Goal: Information Seeking & Learning: Learn about a topic

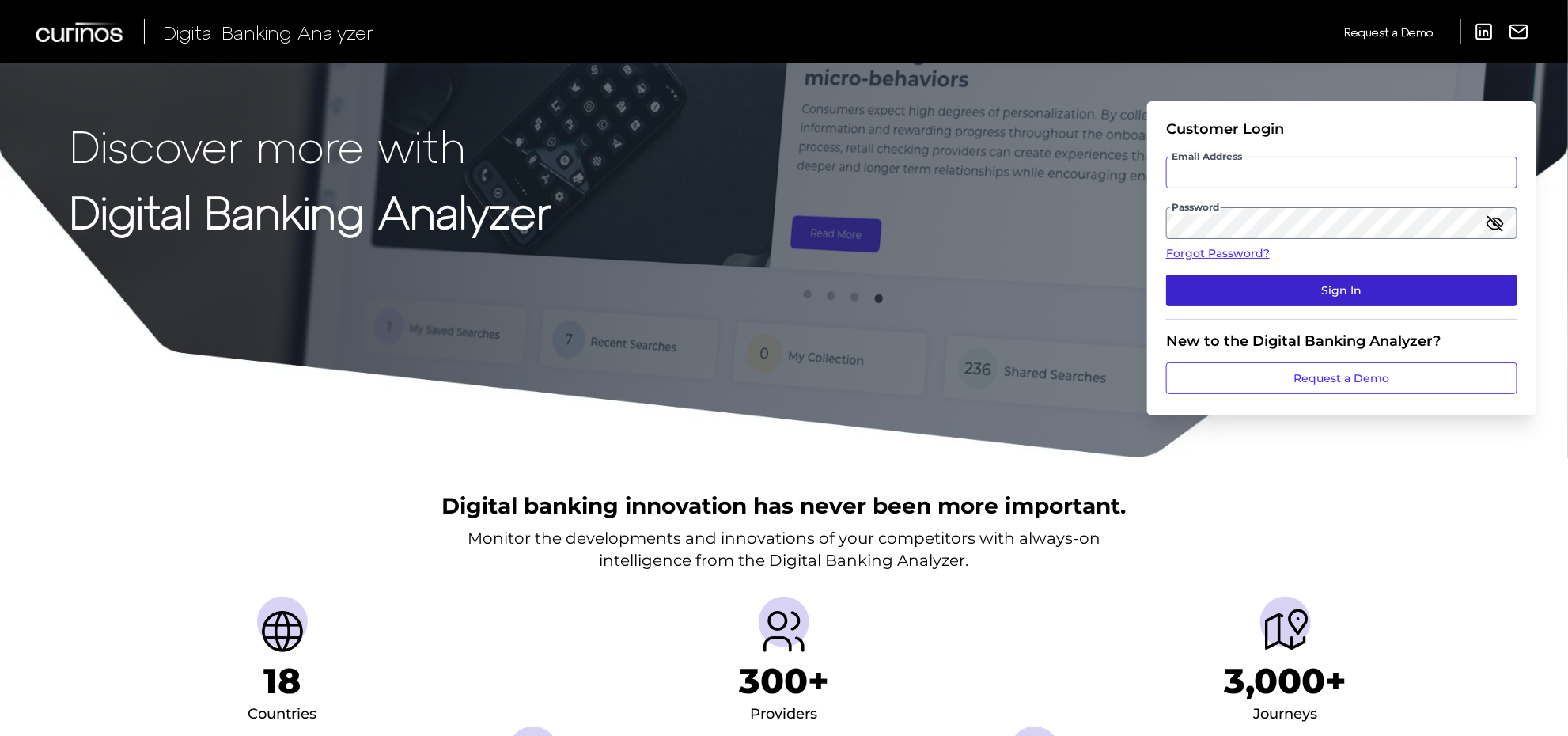
type input "[PERSON_NAME][EMAIL_ADDRESS][PERSON_NAME][DOMAIN_NAME]"
click at [1228, 295] on button "Sign In" at bounding box center [1342, 290] width 351 height 32
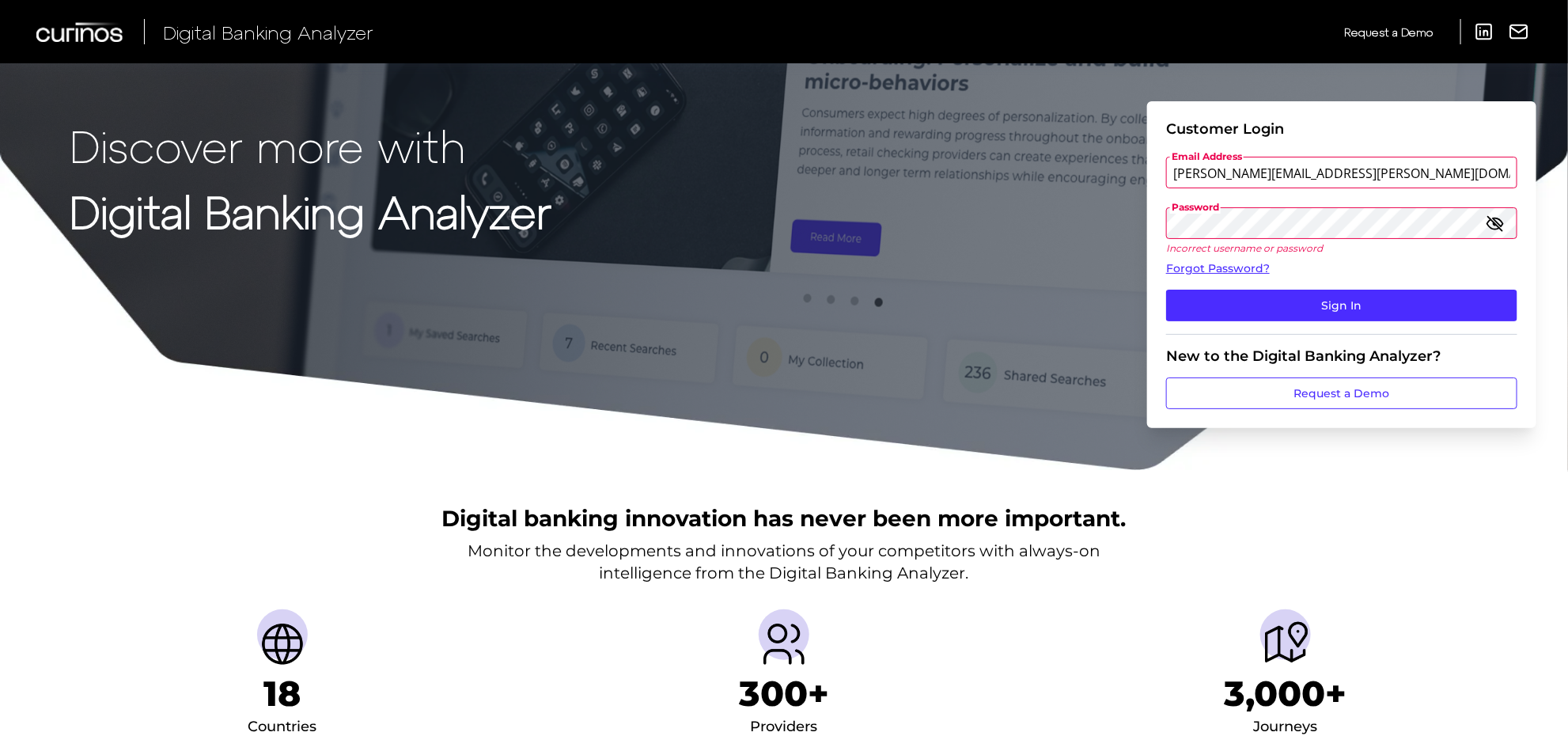
click at [1497, 224] on icon "button" at bounding box center [1495, 223] width 19 height 19
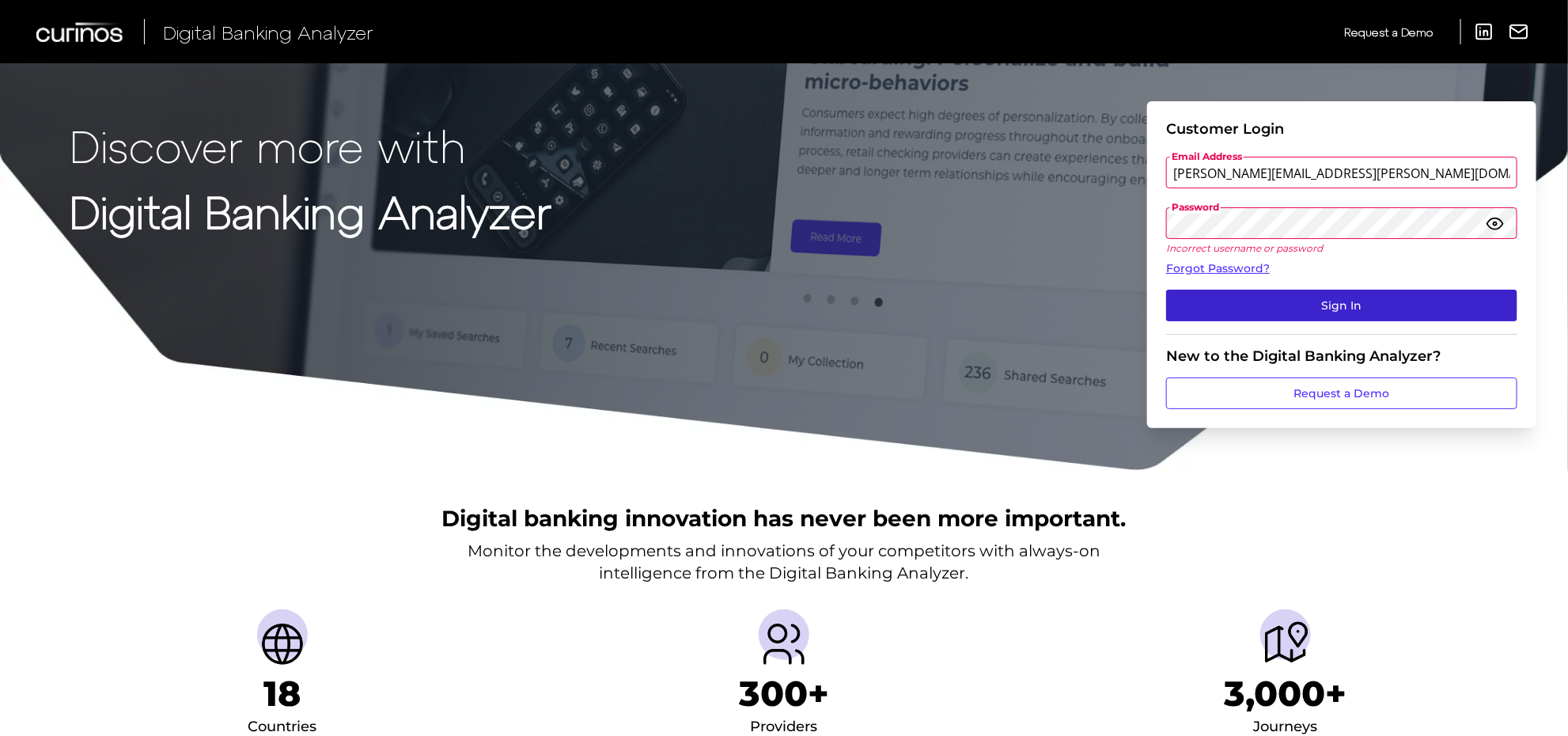
click at [1302, 301] on button "Sign In" at bounding box center [1342, 305] width 351 height 32
click at [1325, 295] on button "Sign In" at bounding box center [1342, 305] width 351 height 32
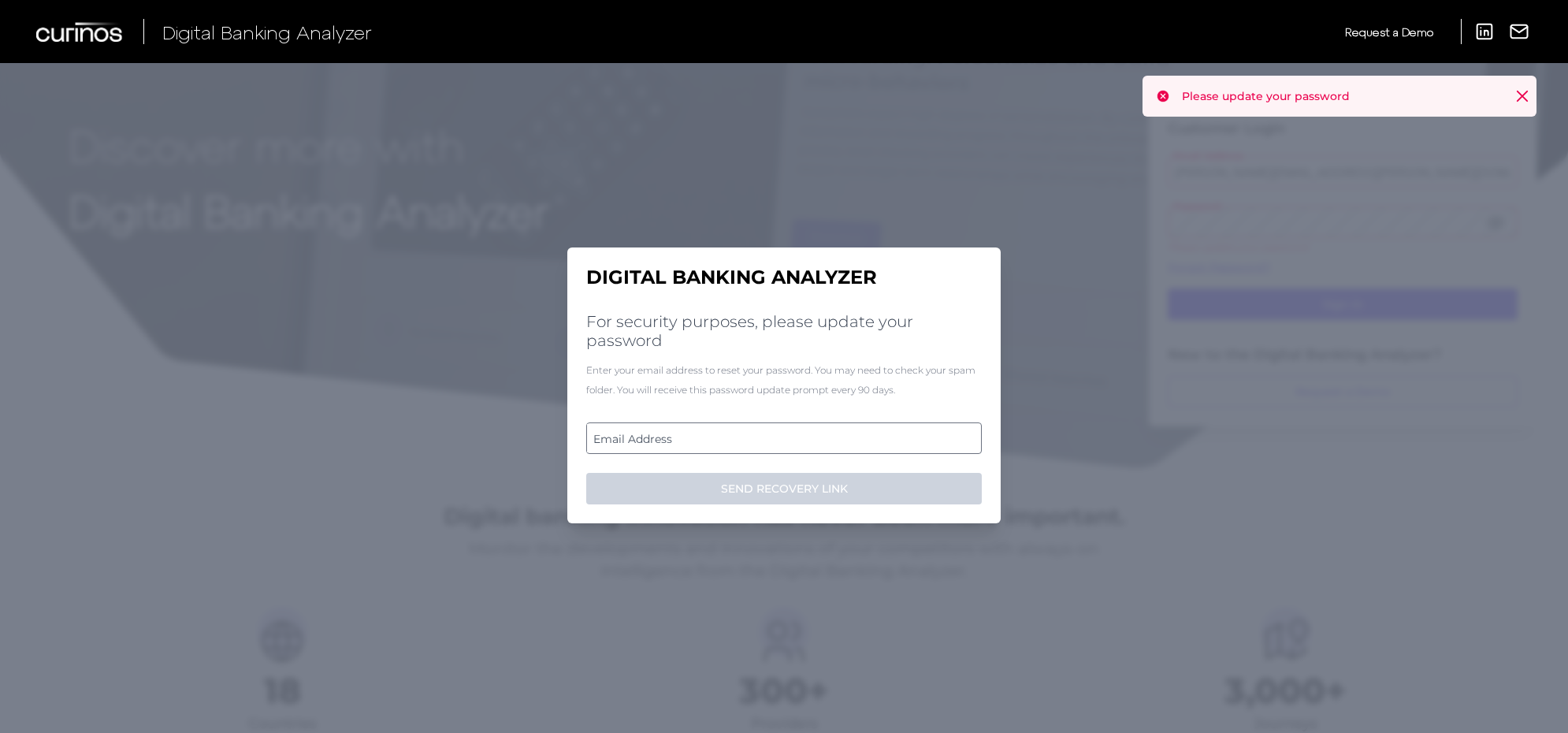
click at [668, 445] on label "Email Address" at bounding box center [783, 438] width 393 height 28
click at [668, 445] on input "email" at bounding box center [784, 438] width 396 height 32
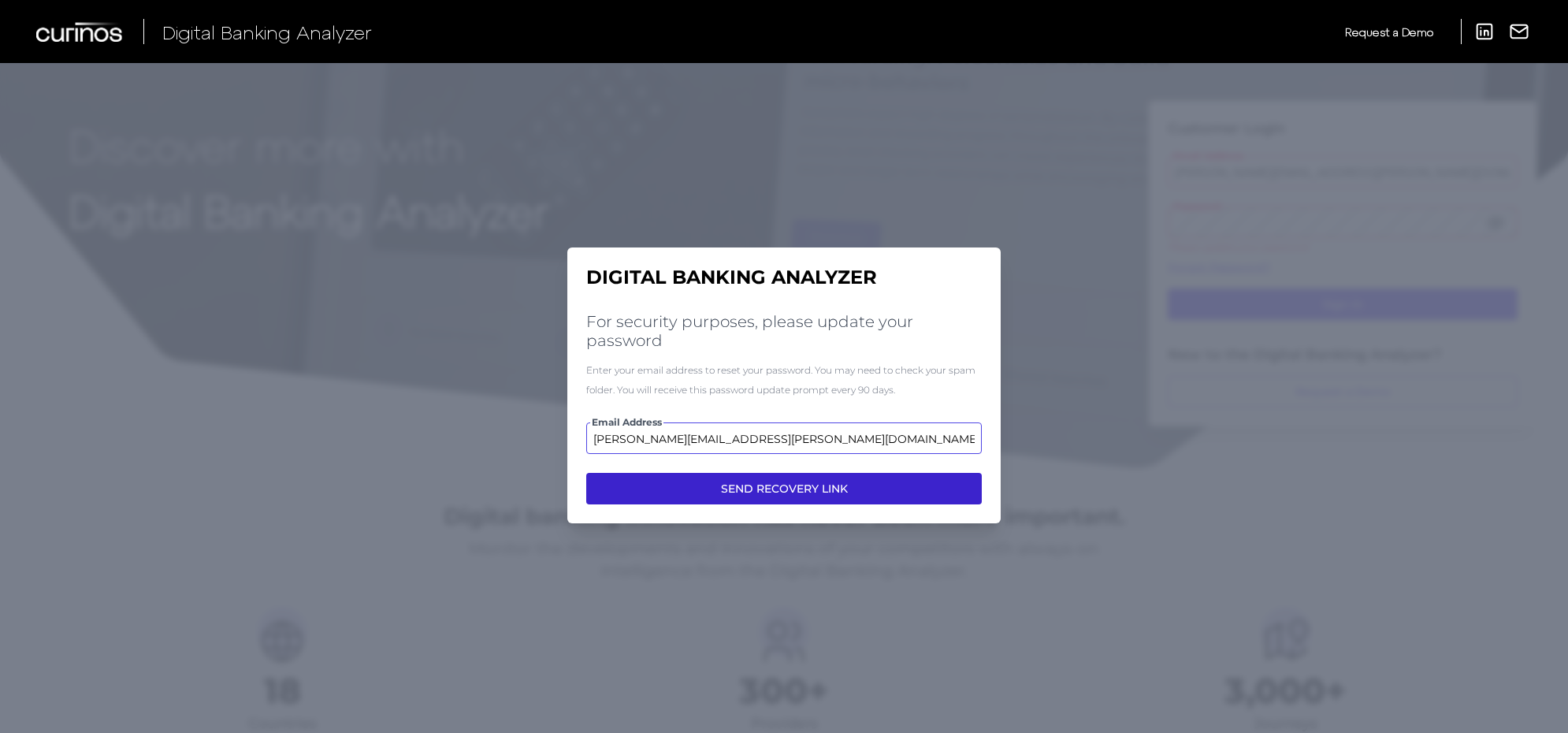
type input "tanuja.rayjade@curinos.com"
click at [763, 485] on button "SEND RECOVERY LINK" at bounding box center [784, 489] width 396 height 32
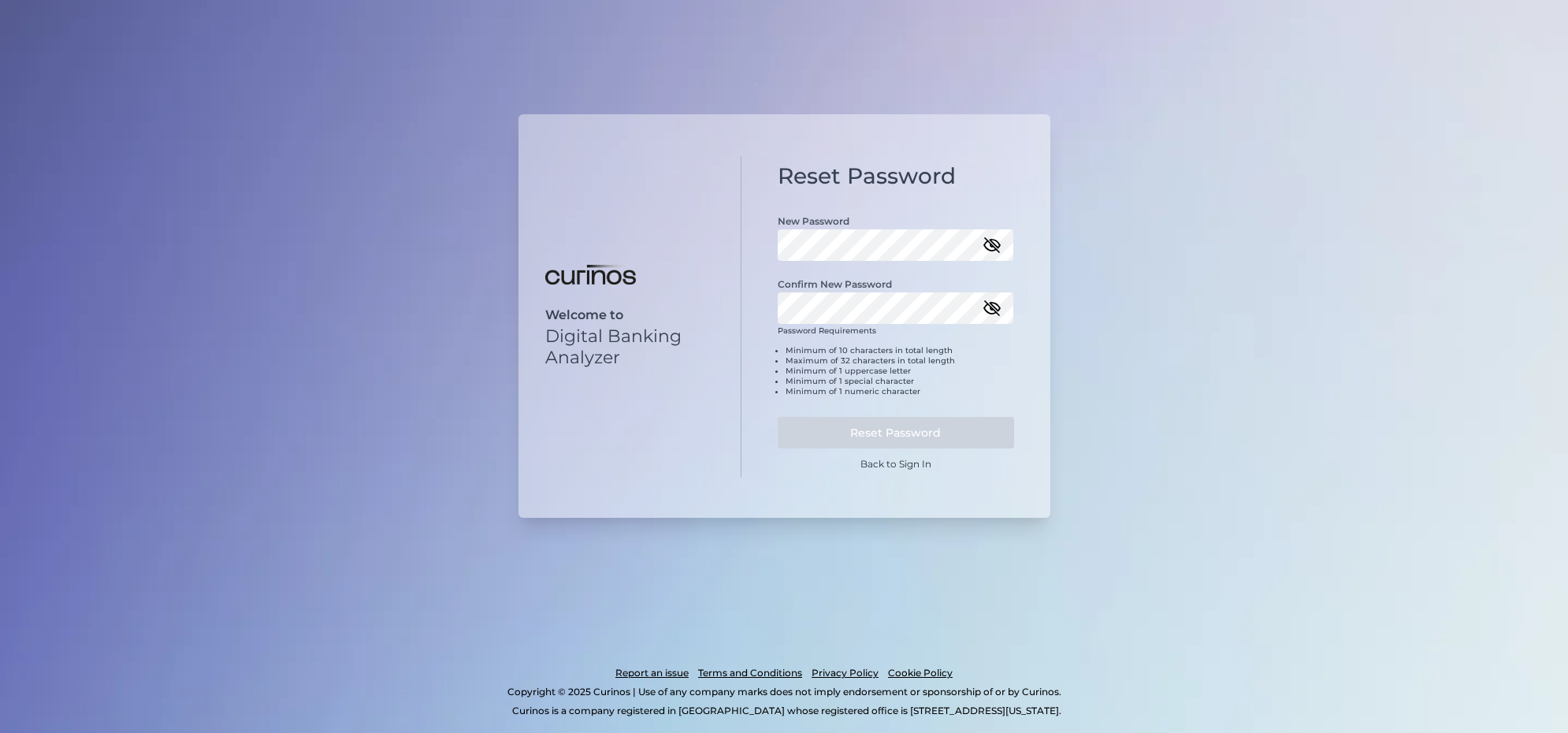
click at [990, 245] on icon "button" at bounding box center [991, 244] width 14 height 14
click at [986, 312] on icon "button" at bounding box center [991, 307] width 16 height 11
click at [931, 432] on button "Reset Password" at bounding box center [896, 433] width 236 height 32
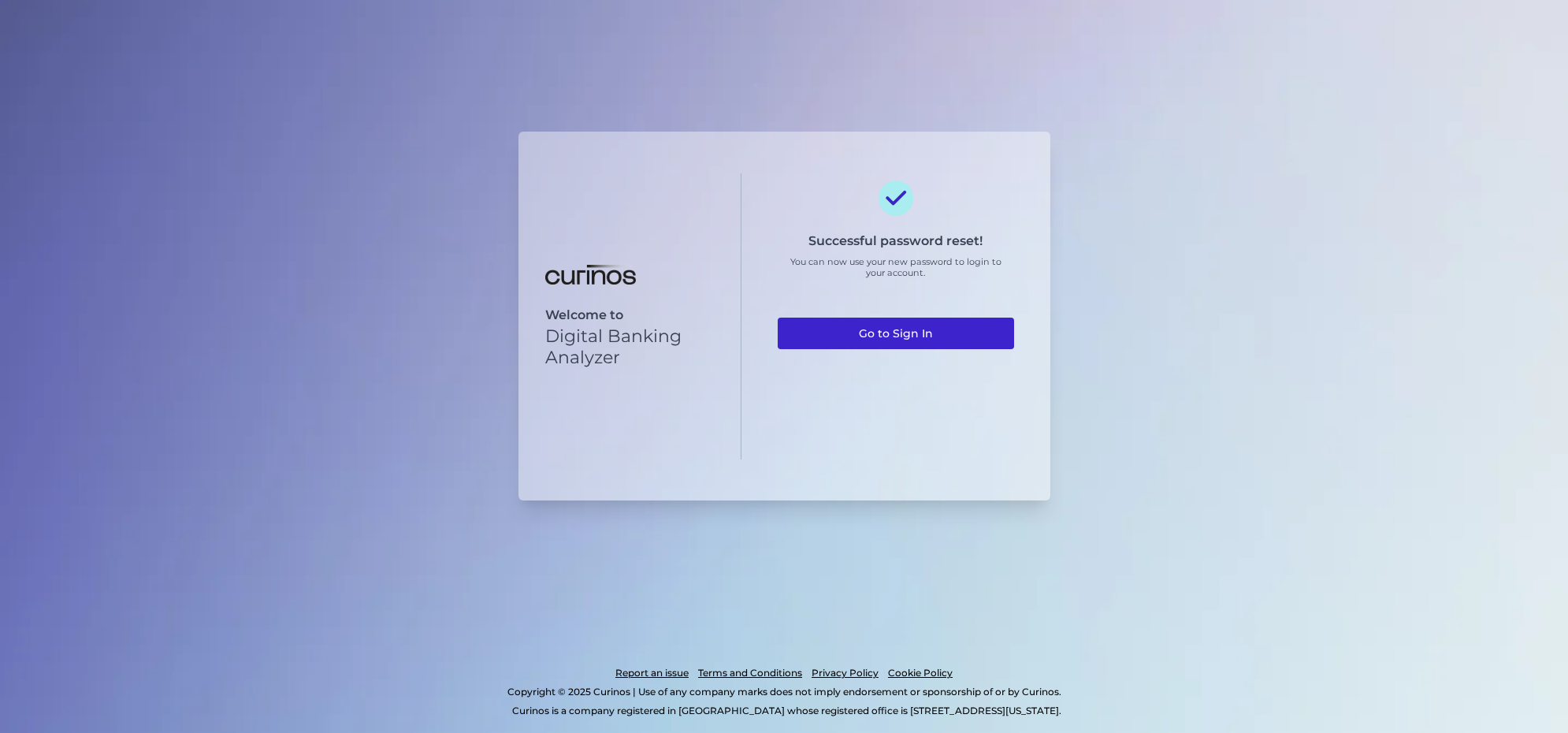
click at [910, 327] on link "Go to Sign In" at bounding box center [896, 333] width 236 height 32
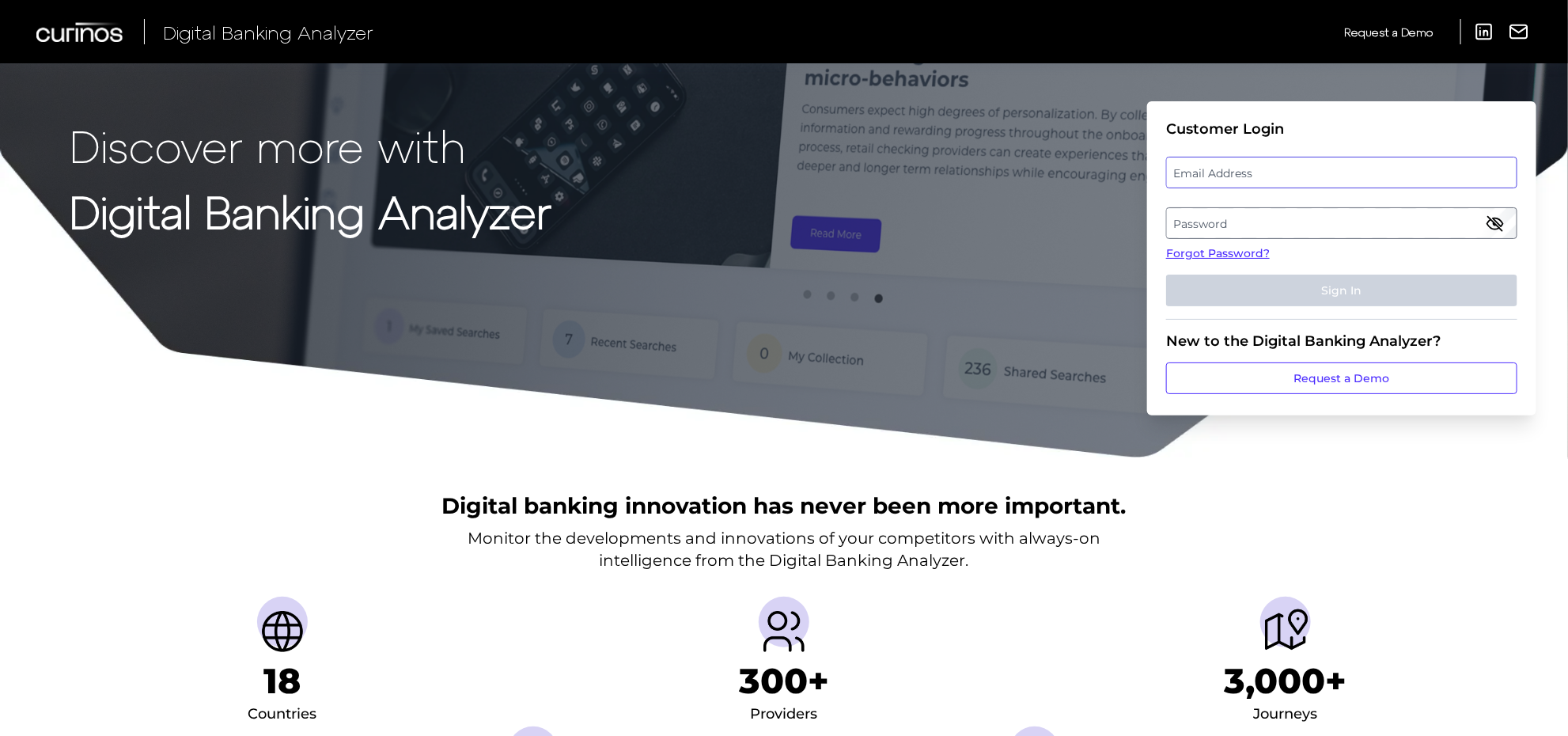
type input "[PERSON_NAME][EMAIL_ADDRESS][PERSON_NAME][DOMAIN_NAME]"
click at [1264, 175] on div "Email Address [PERSON_NAME][EMAIL_ADDRESS][PERSON_NAME][DOMAIN_NAME]" at bounding box center [1342, 173] width 351 height 32
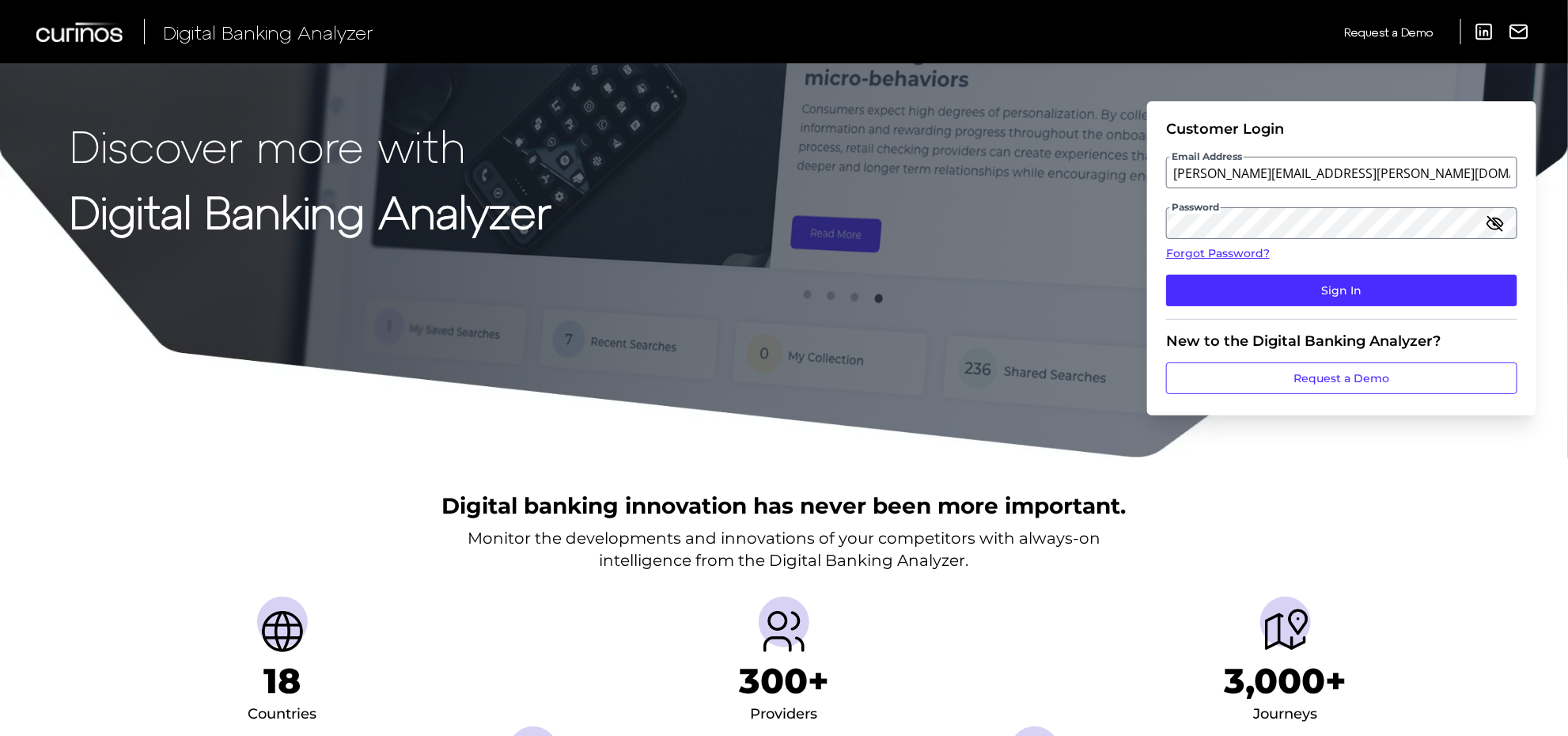
click at [1501, 224] on icon "button" at bounding box center [1495, 223] width 19 height 19
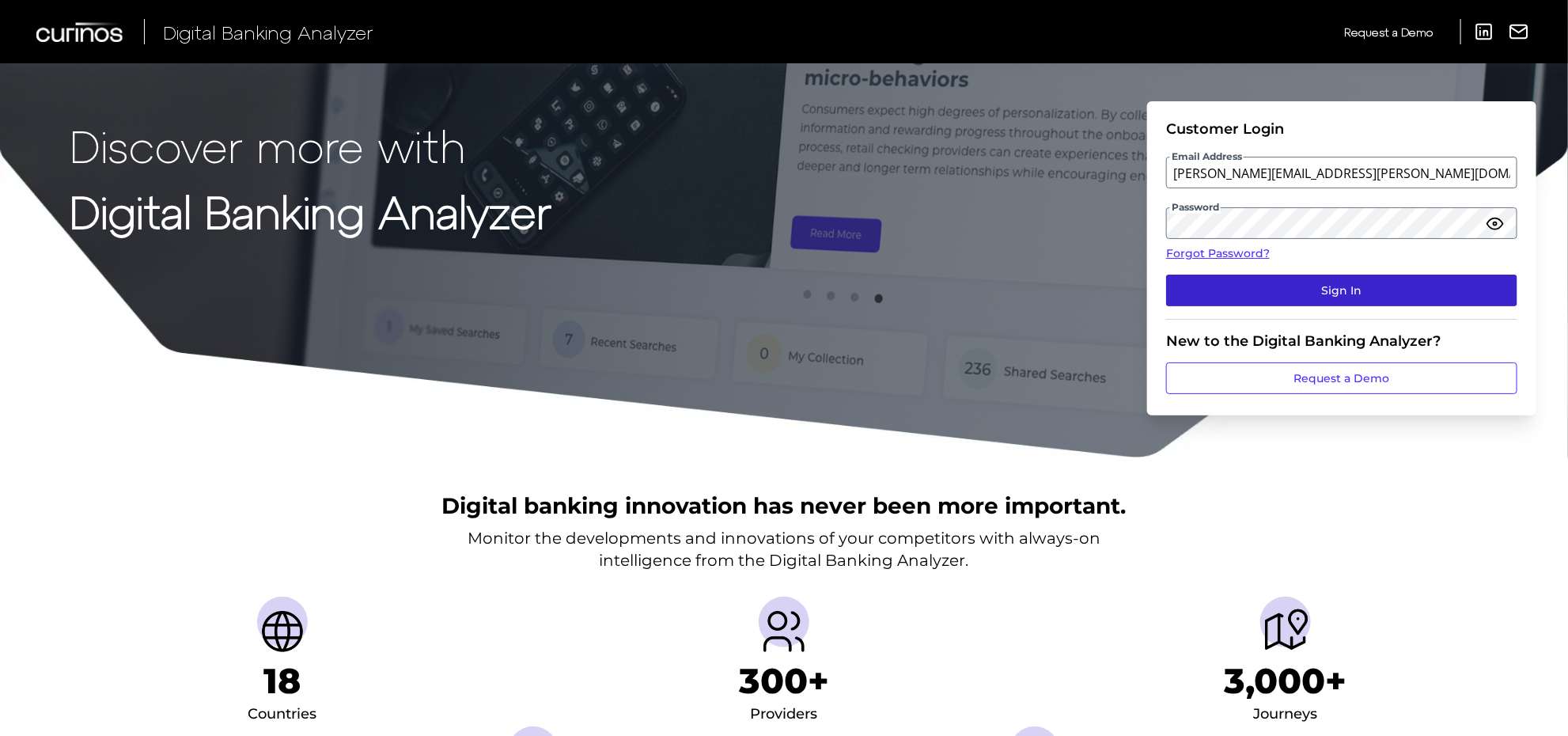
click at [1343, 279] on button "Sign In" at bounding box center [1342, 290] width 351 height 32
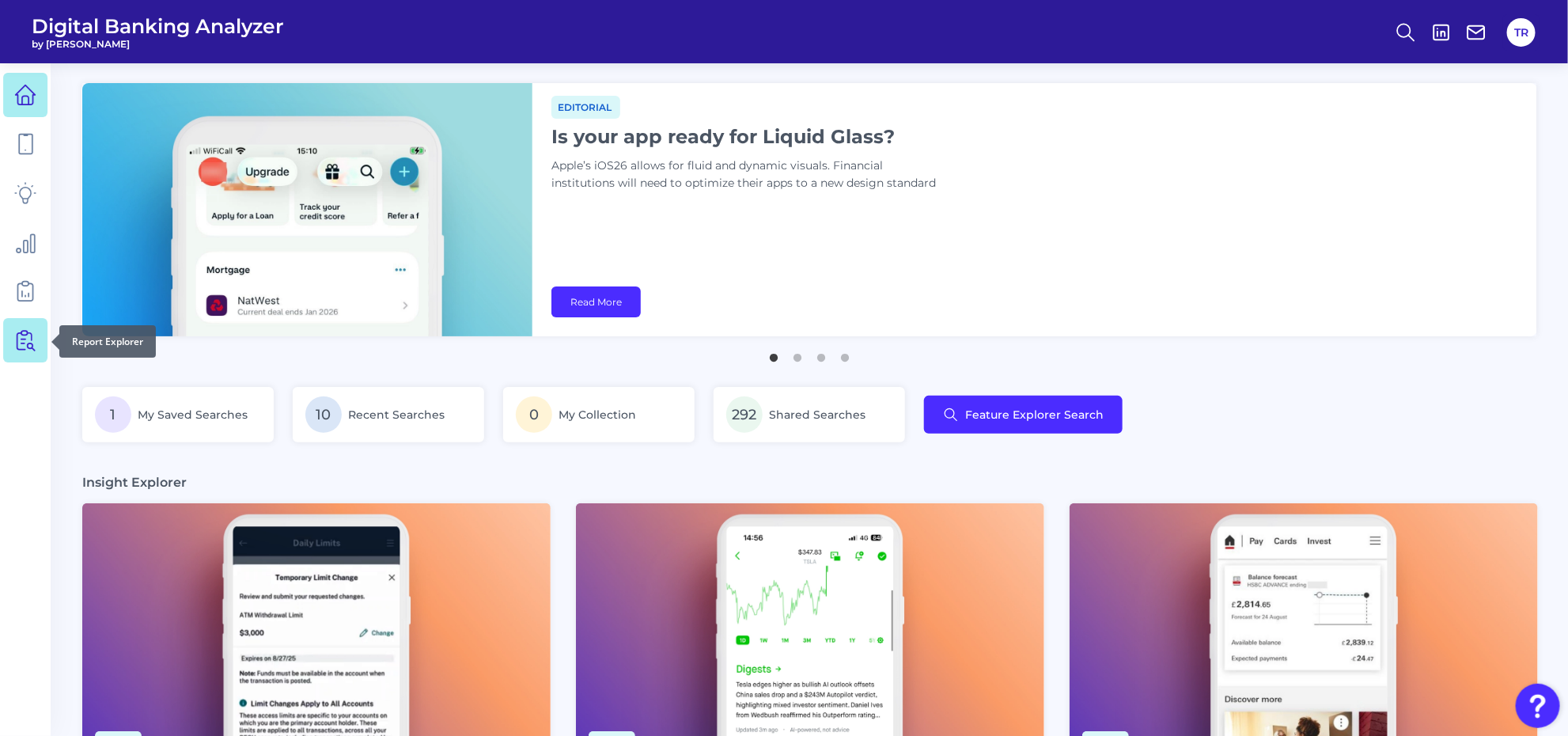
click at [38, 335] on link at bounding box center [25, 340] width 44 height 44
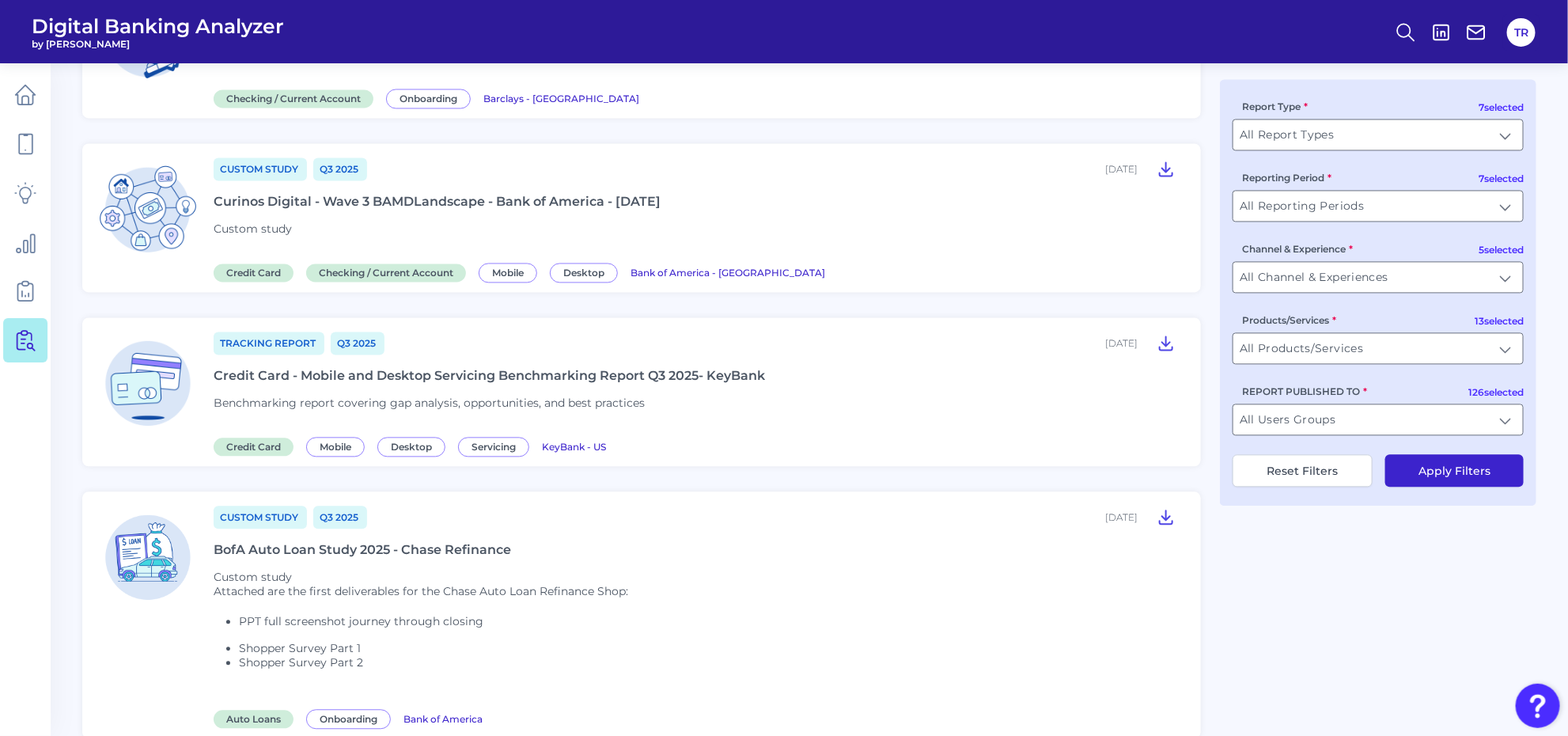
scroll to position [1748, 0]
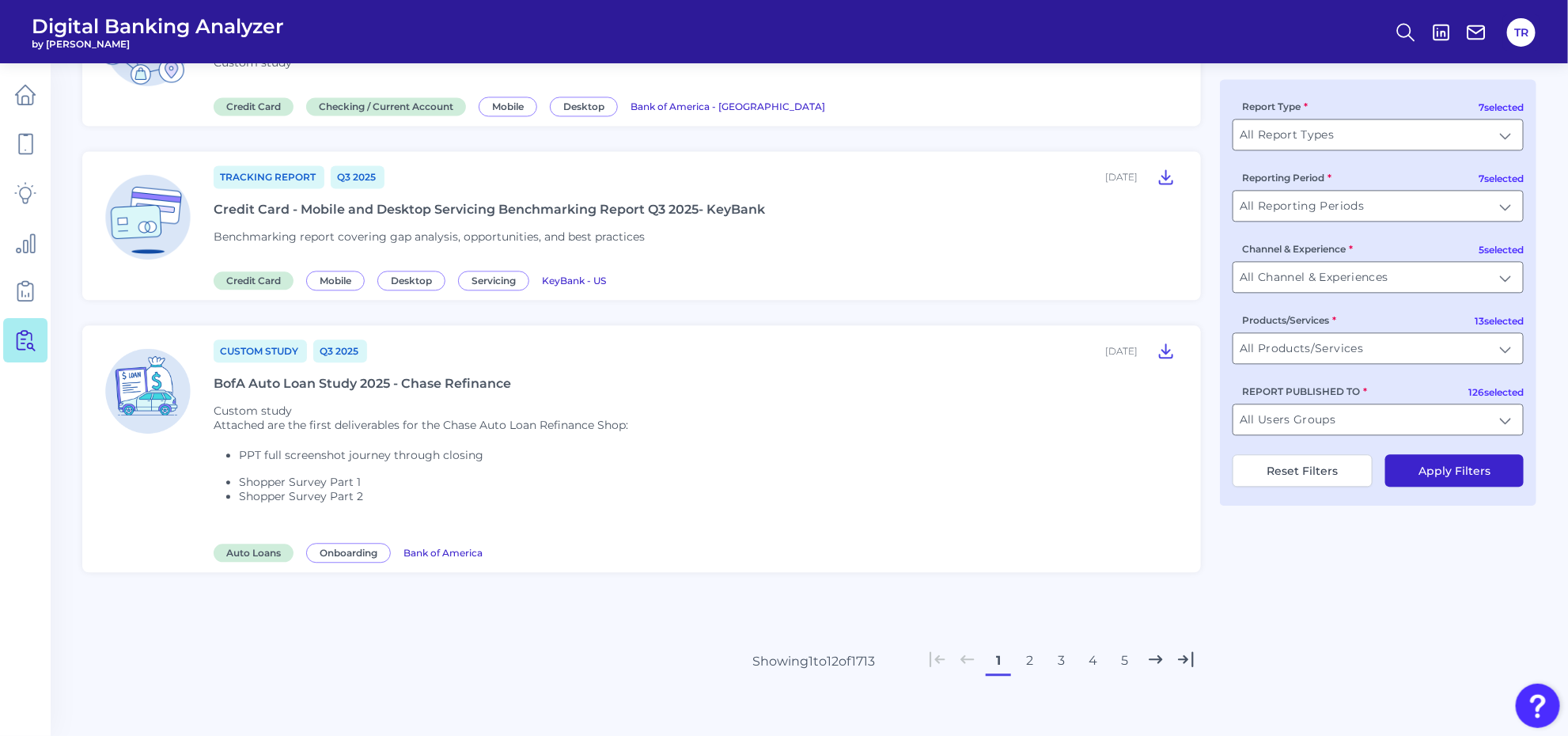
click at [1033, 648] on button "2" at bounding box center [1030, 661] width 25 height 25
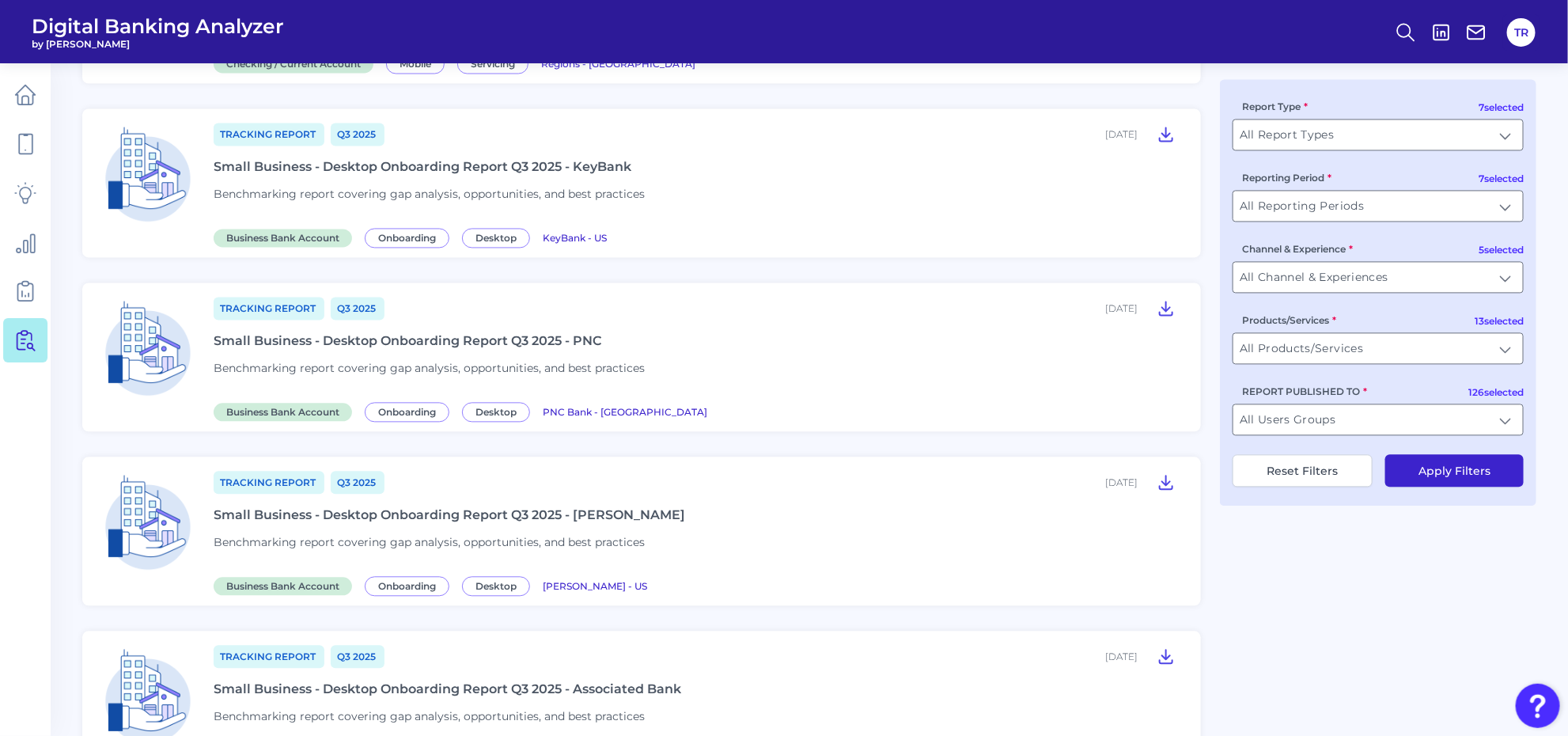
scroll to position [1960, 0]
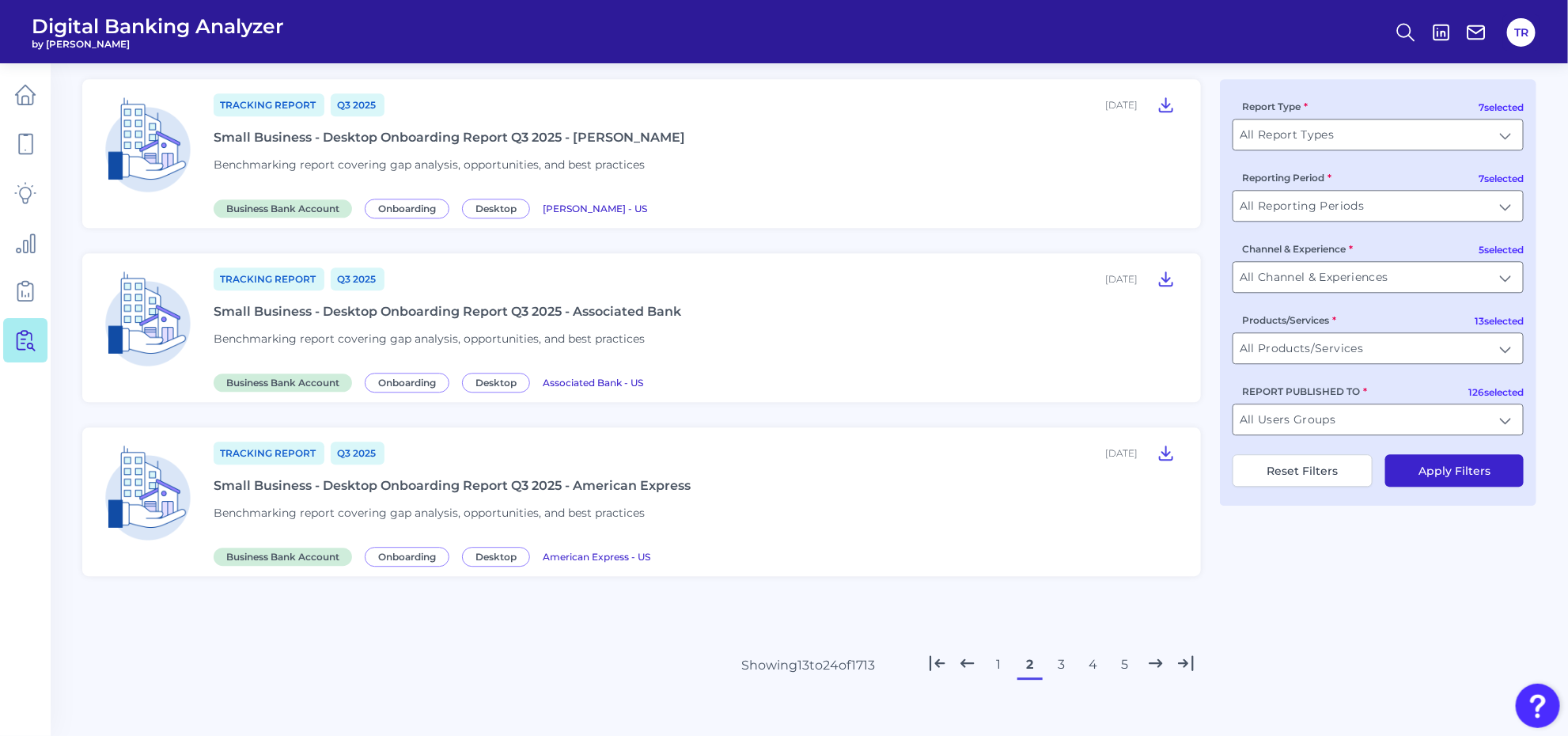
click at [1058, 652] on button "3" at bounding box center [1061, 664] width 25 height 25
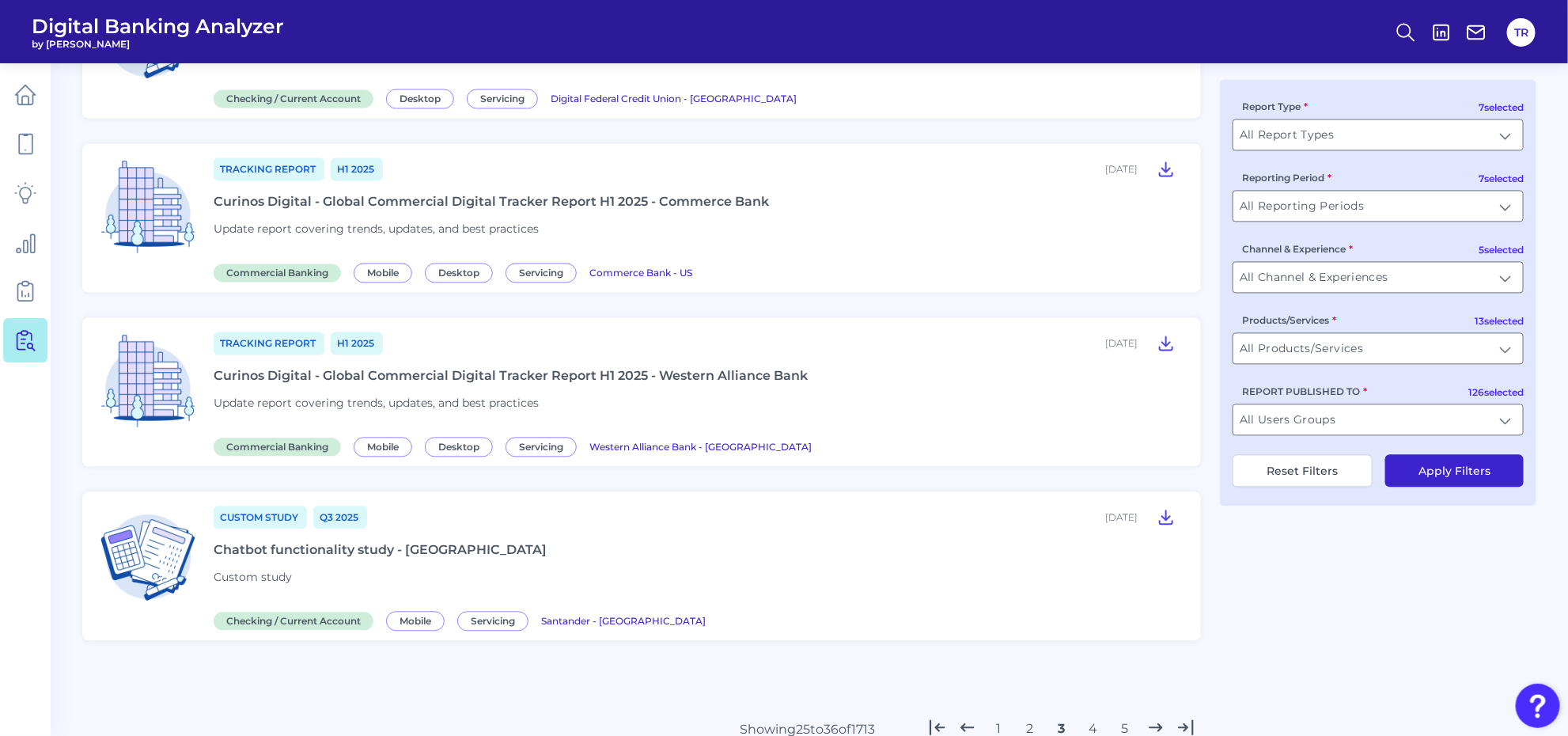
scroll to position [1651, 0]
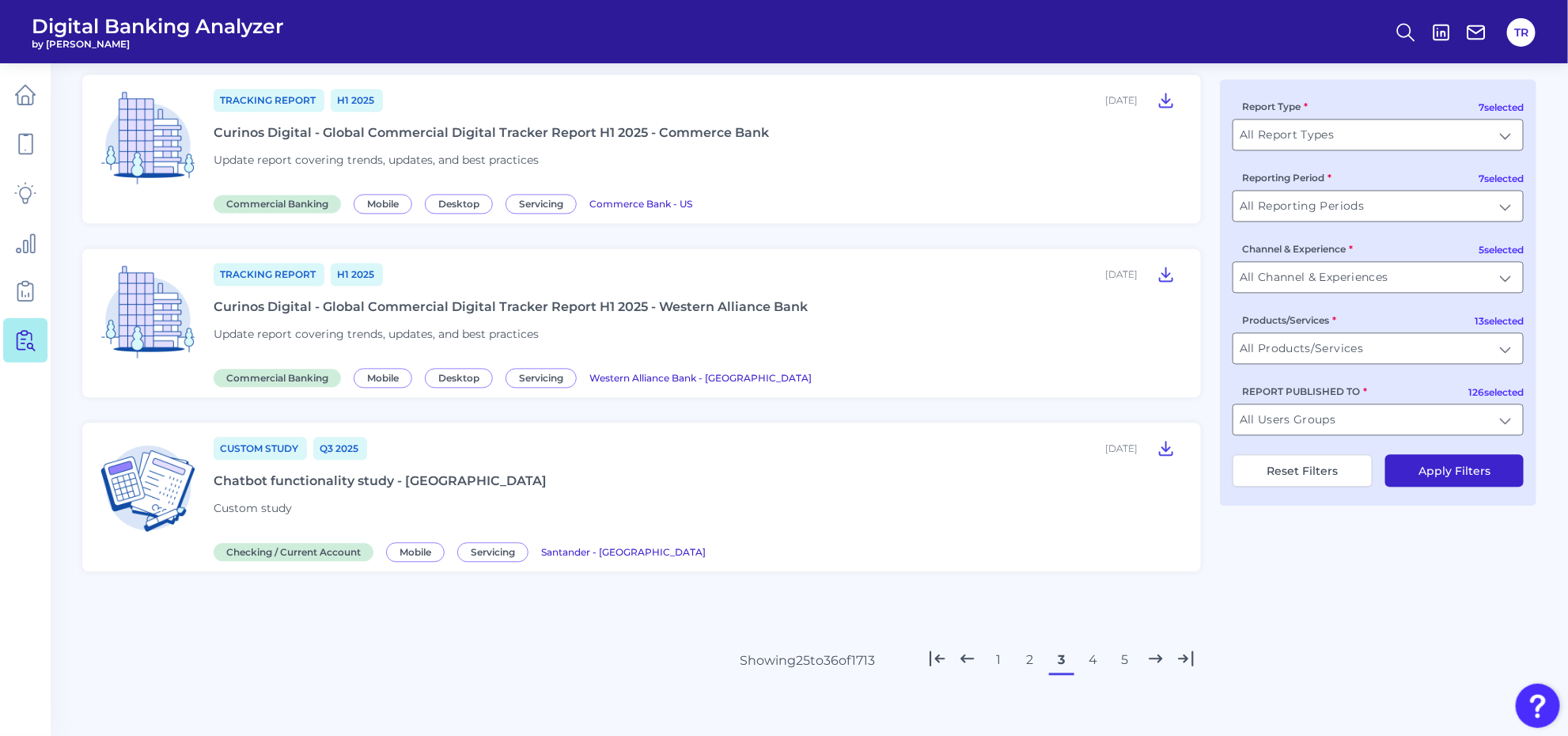
click at [1091, 649] on button "4" at bounding box center [1093, 660] width 25 height 25
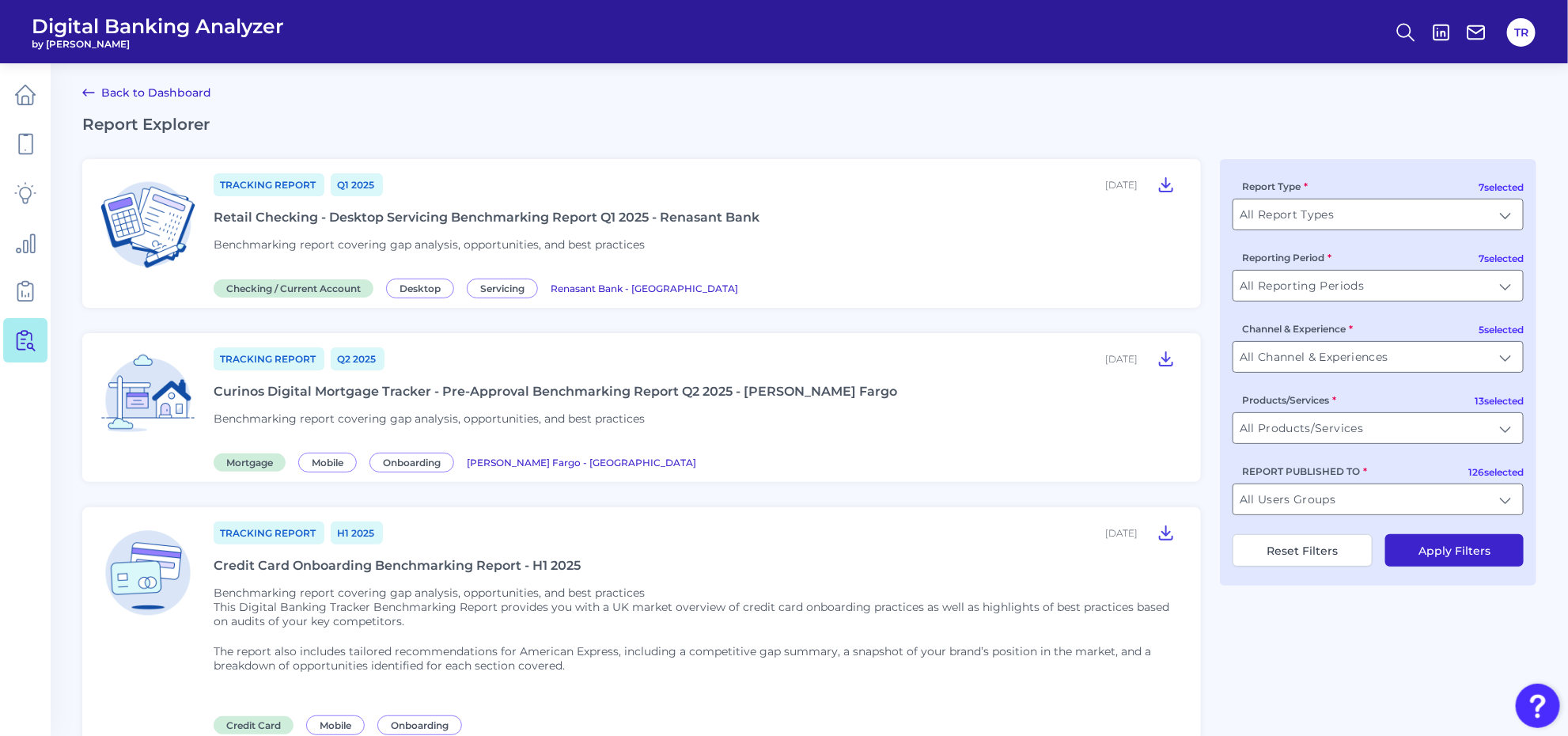
scroll to position [396, 0]
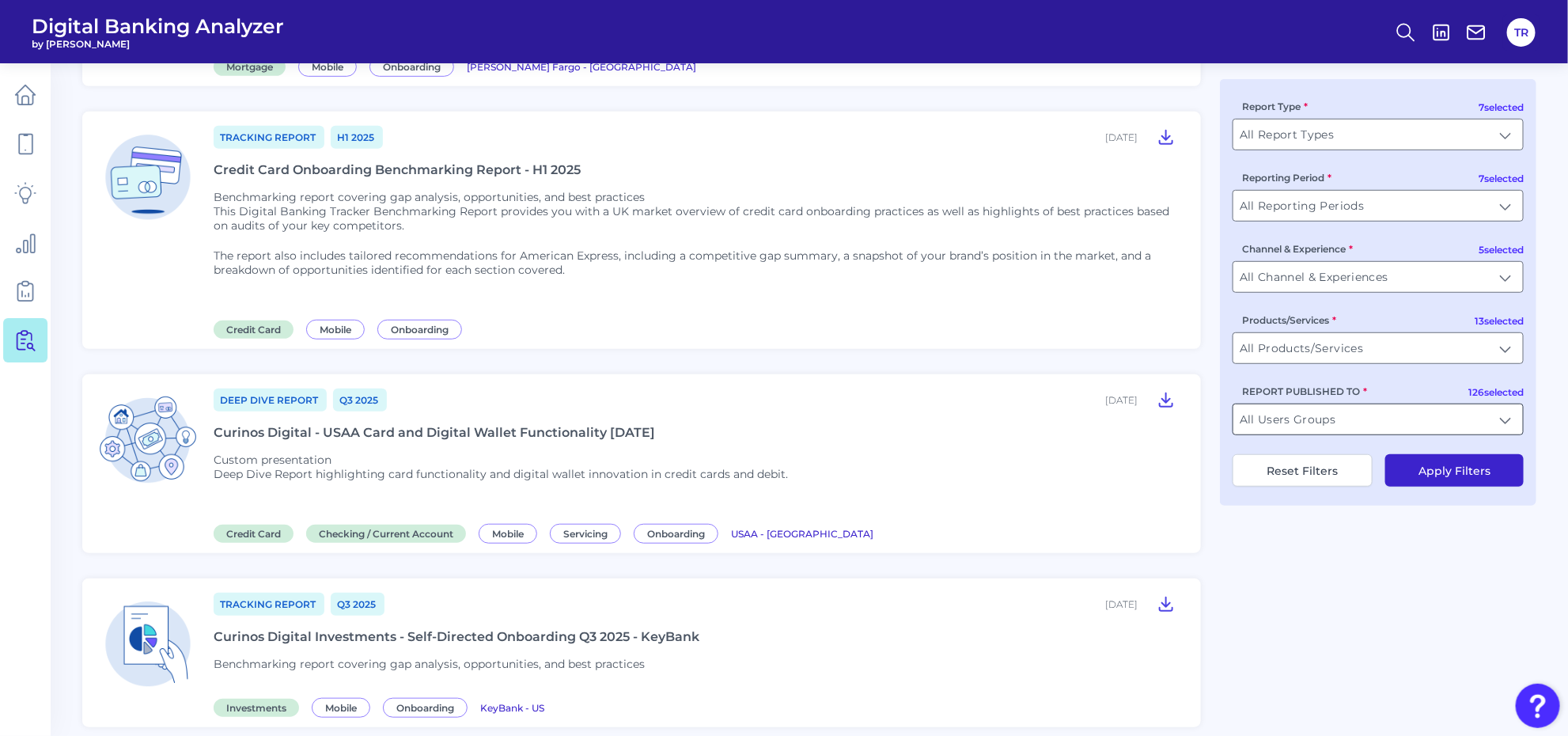
click at [1311, 421] on input "All Users Groups" at bounding box center [1378, 420] width 290 height 30
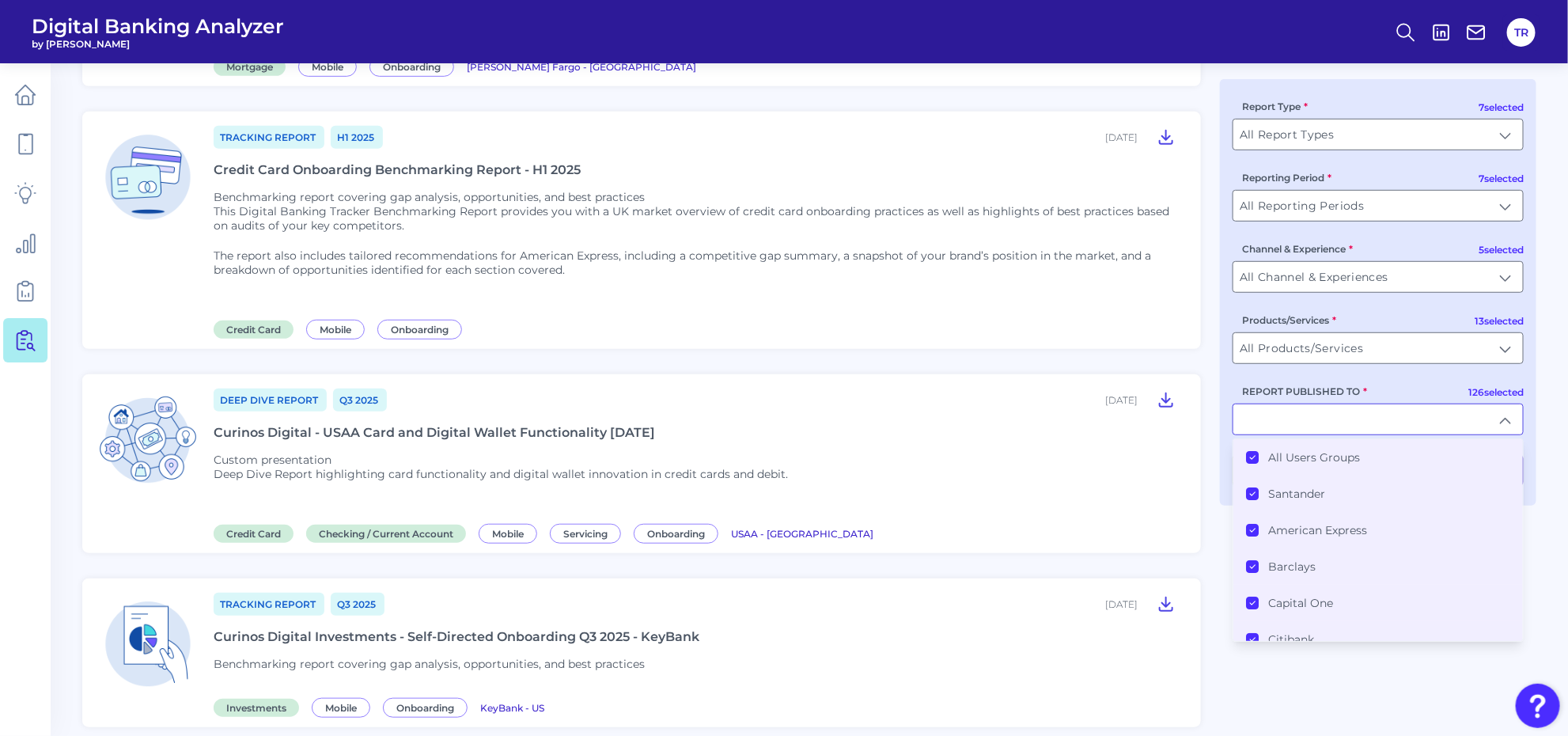
click at [1255, 465] on div "All Users Groups" at bounding box center [1303, 457] width 114 height 14
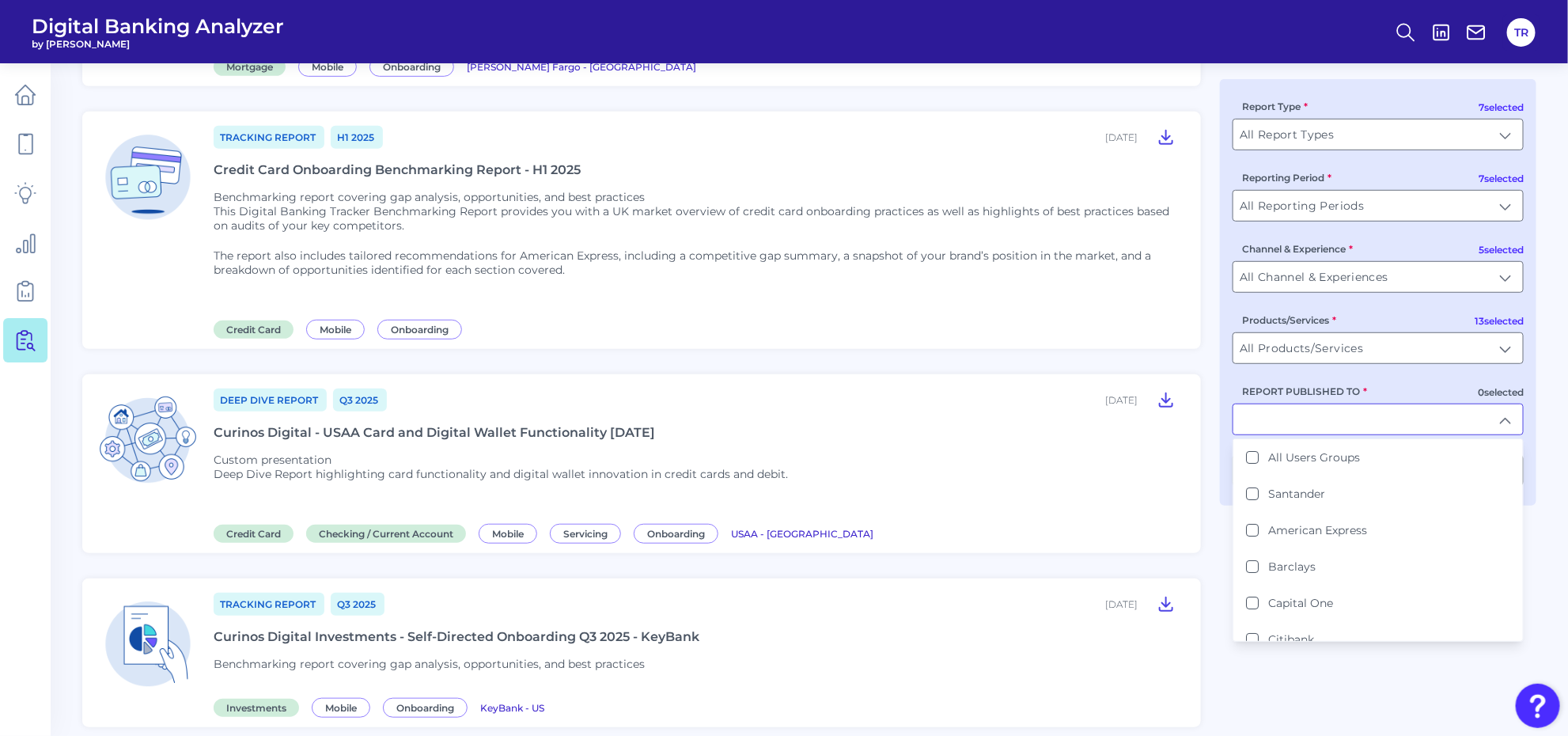
click at [1263, 426] on input "REPORT PUBLISHED TO" at bounding box center [1378, 420] width 290 height 30
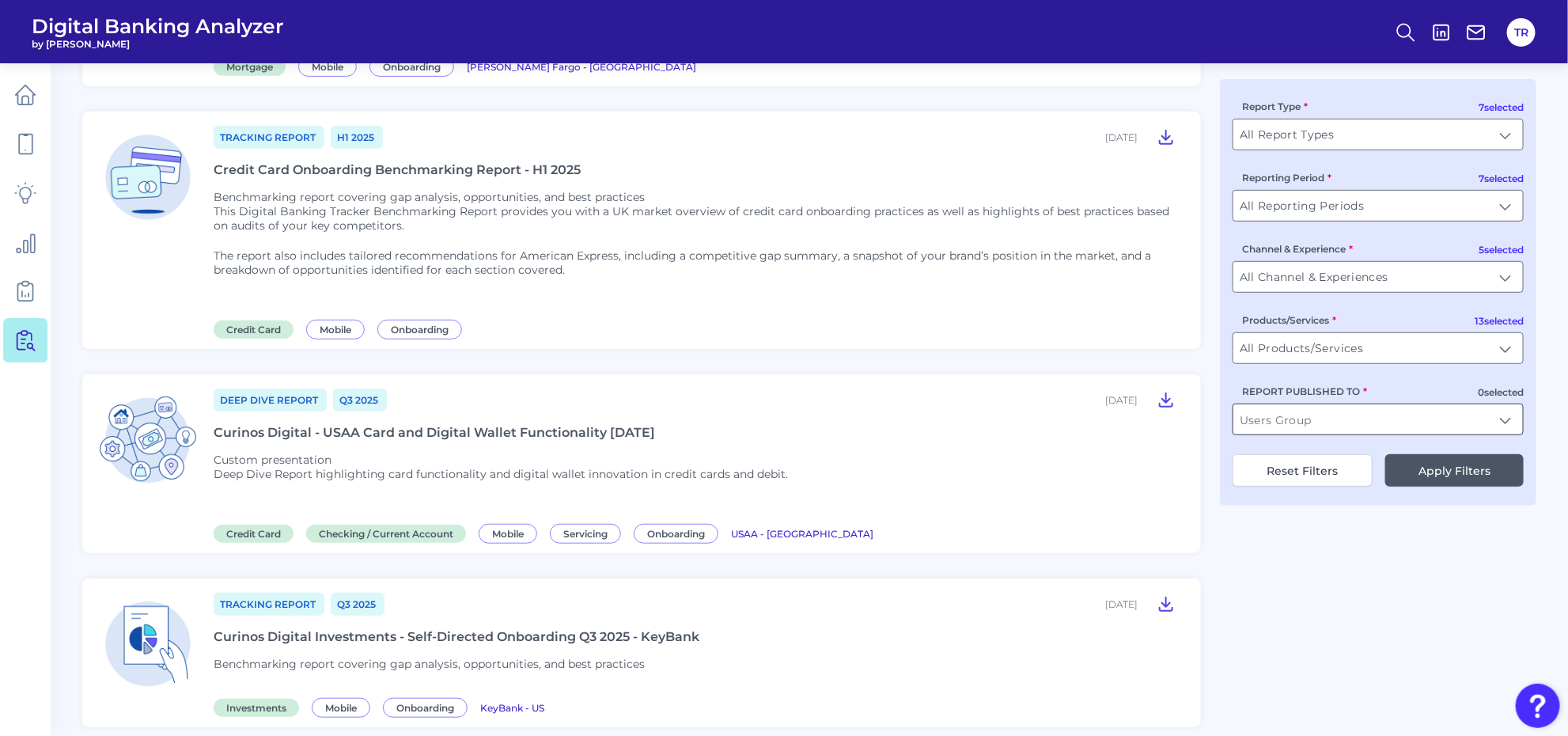
click at [1263, 426] on input "REPORT PUBLISHED TO" at bounding box center [1378, 420] width 290 height 30
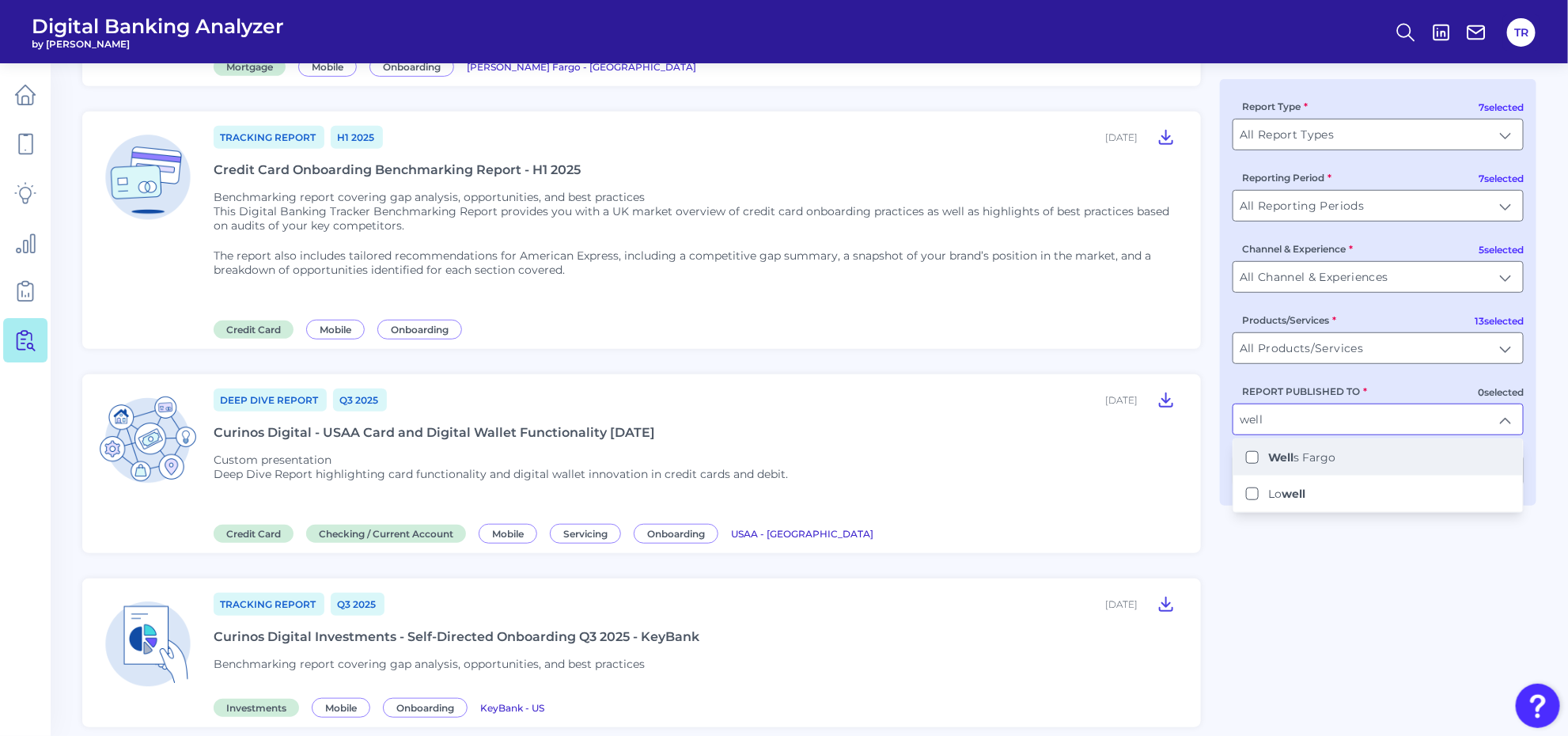
click at [1280, 465] on b "Well" at bounding box center [1281, 457] width 25 height 14
type input "[PERSON_NAME] Fargo"
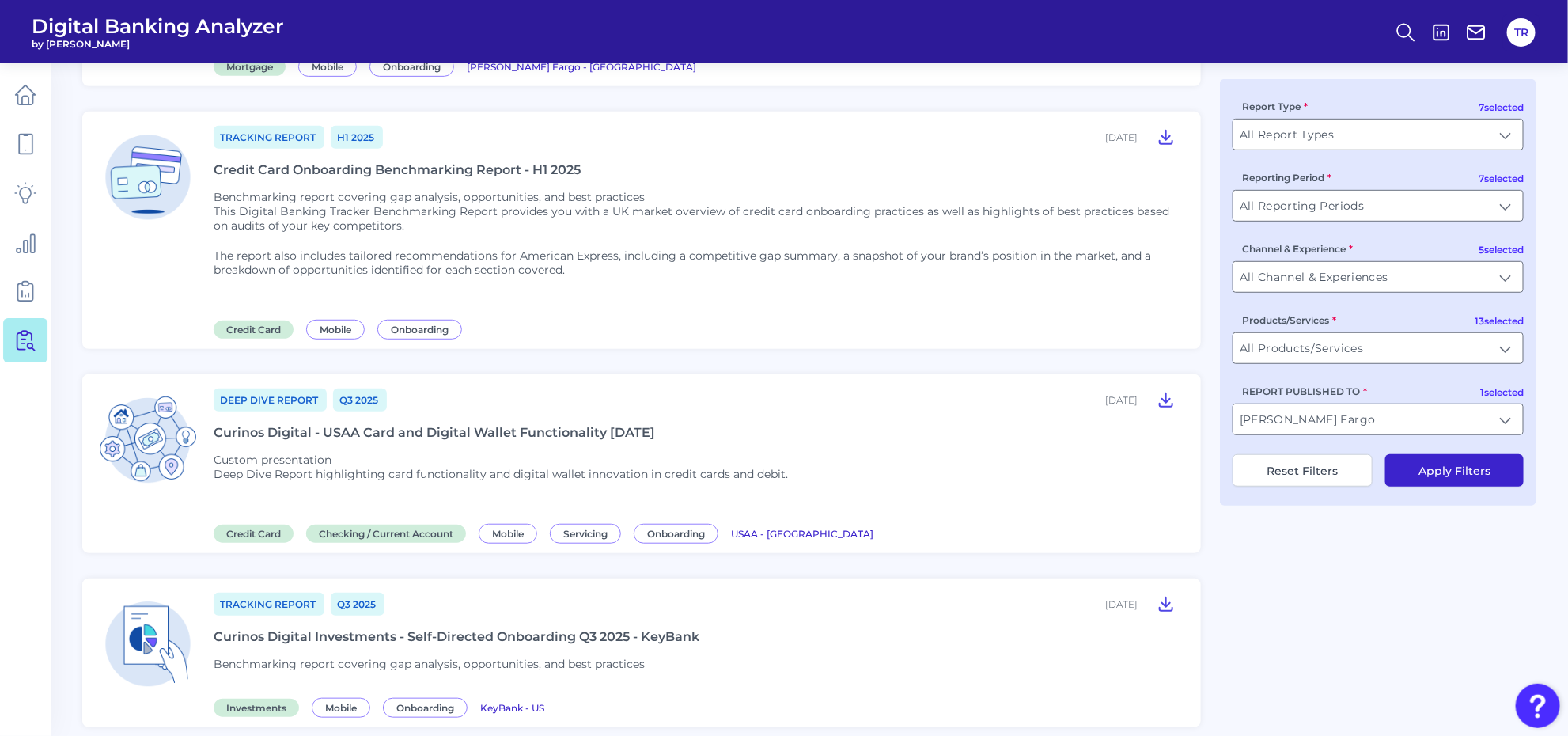
click at [1432, 476] on button "Apply Filters" at bounding box center [1455, 470] width 139 height 33
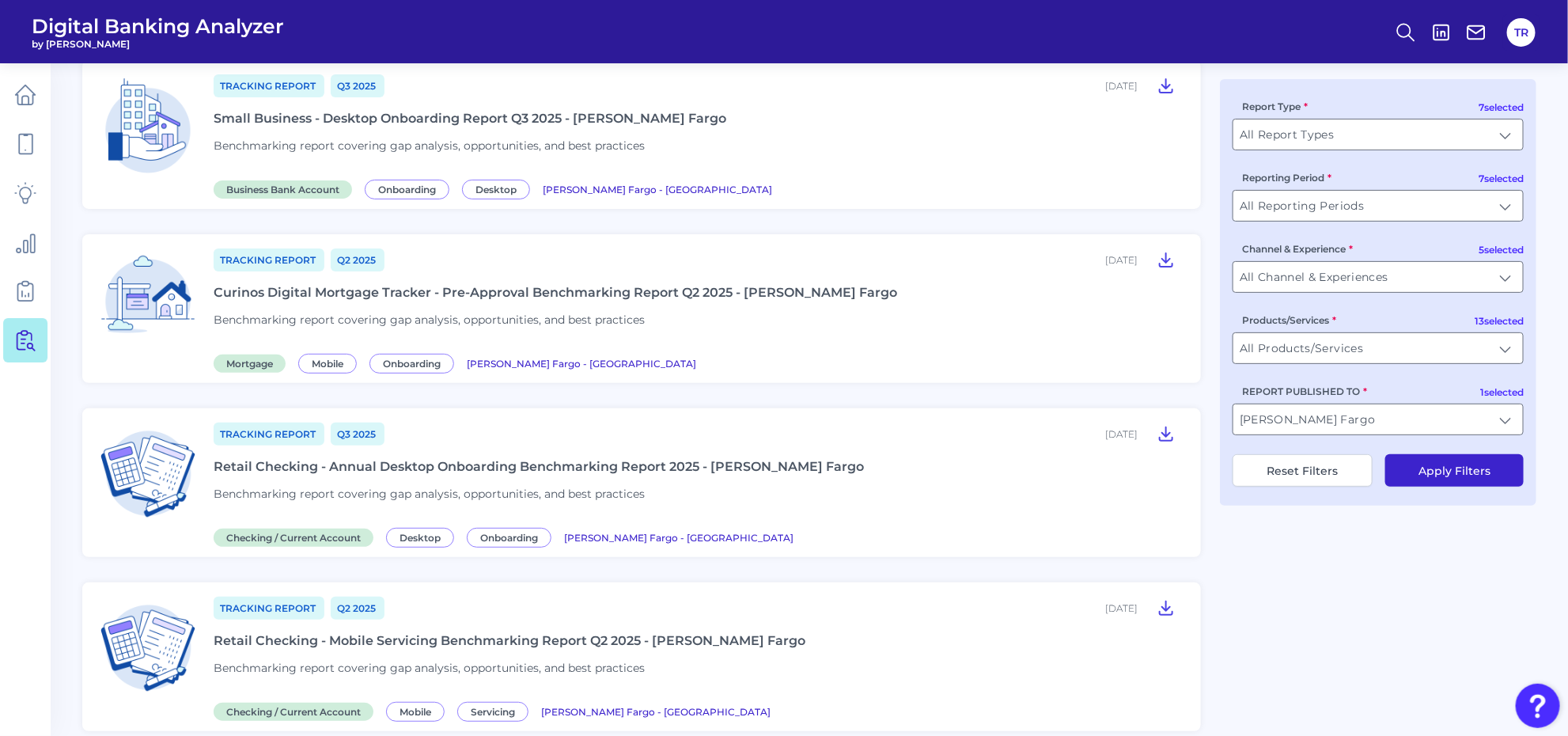
scroll to position [198, 0]
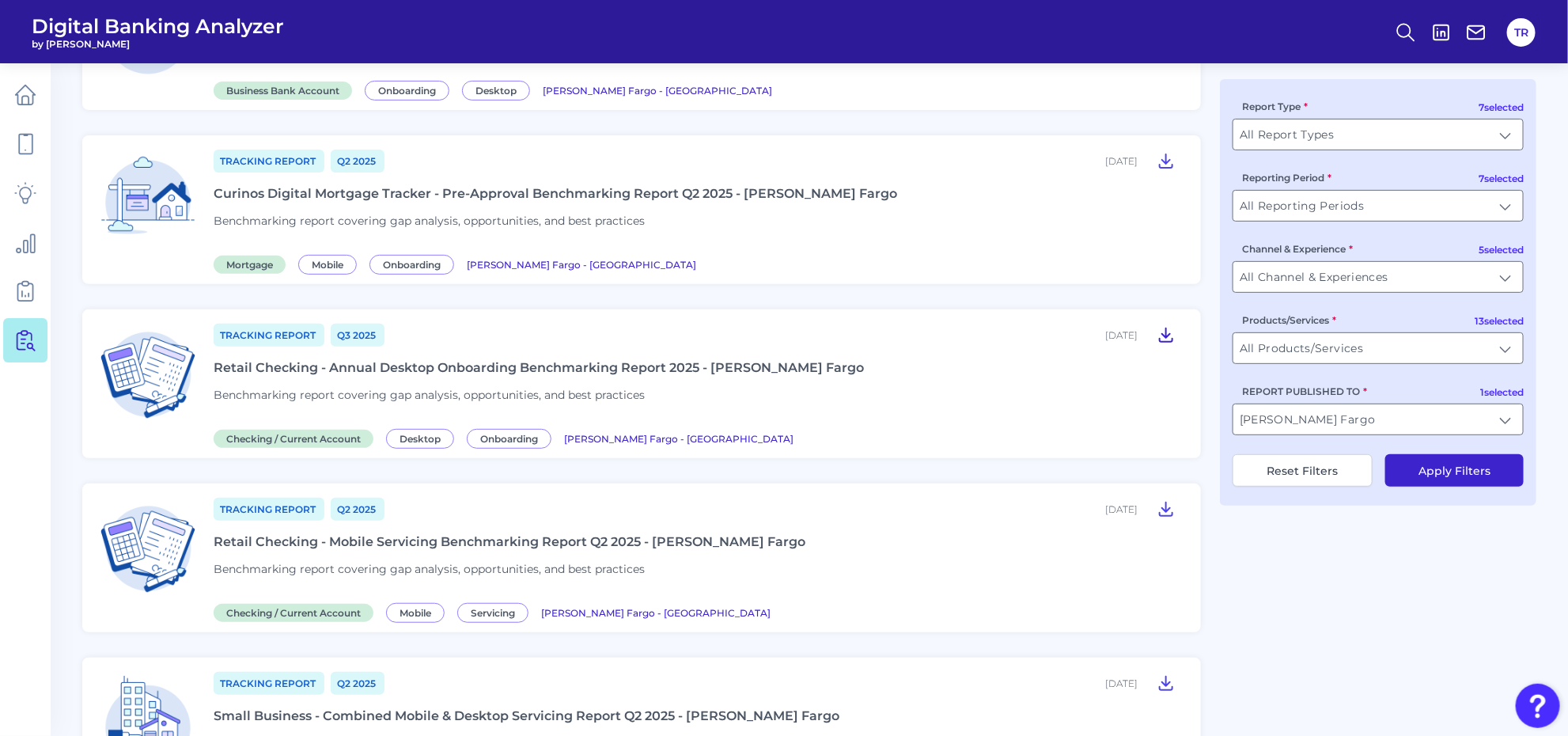
click at [1168, 332] on icon at bounding box center [1166, 335] width 19 height 19
click at [1164, 504] on icon at bounding box center [1166, 508] width 19 height 19
